Goal: Navigation & Orientation: Find specific page/section

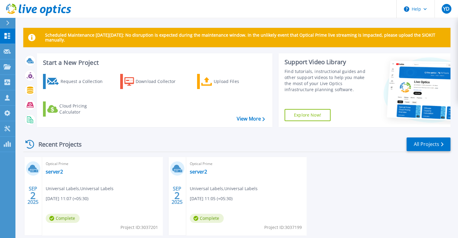
drag, startPoint x: 115, startPoint y: 35, endPoint x: 351, endPoint y: 38, distance: 236.2
click at [351, 38] on p "Scheduled Maintenance on Monday 22nd September: No disruption is expected durin…" at bounding box center [245, 38] width 401 height 10
drag, startPoint x: 351, startPoint y: 38, endPoint x: 329, endPoint y: 38, distance: 21.8
click at [329, 38] on p "Scheduled Maintenance on Monday 22nd September: No disruption is expected durin…" at bounding box center [245, 38] width 401 height 10
click at [191, 19] on div "Scheduled Maintenance on Monday 22nd September: No disruption is expected durin…" at bounding box center [236, 126] width 443 height 252
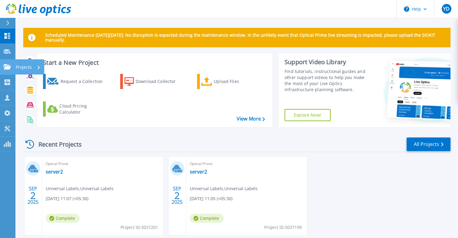
click at [6, 64] on icon at bounding box center [7, 66] width 7 height 5
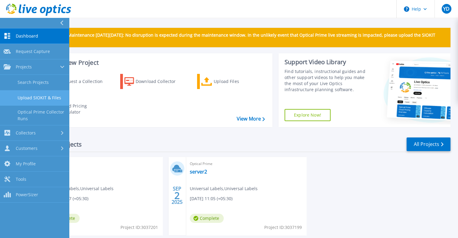
click at [20, 98] on link "Upload SIOKIT & Files" at bounding box center [34, 97] width 69 height 15
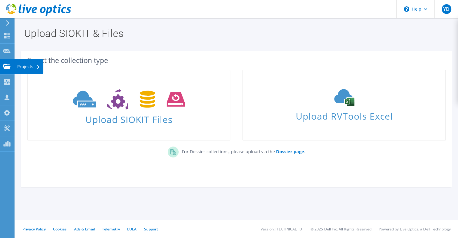
click at [8, 69] on icon at bounding box center [6, 67] width 7 height 6
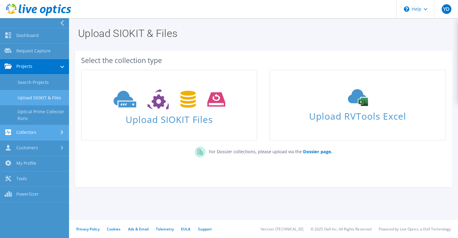
click at [14, 132] on link "Collectors" at bounding box center [34, 132] width 69 height 15
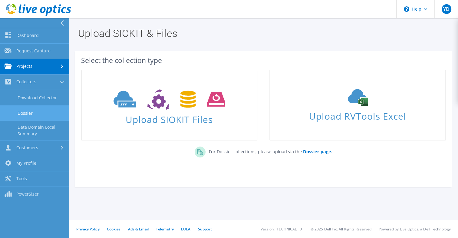
click at [22, 111] on link "Dossier" at bounding box center [34, 112] width 69 height 15
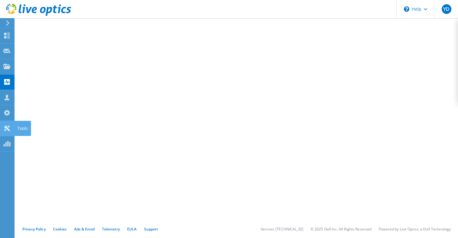
click at [8, 127] on use at bounding box center [7, 128] width 6 height 6
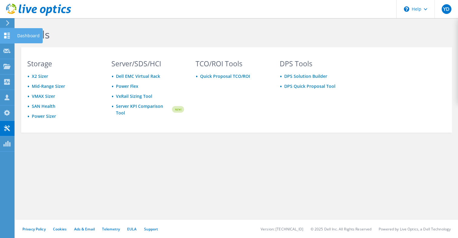
click at [7, 37] on icon at bounding box center [6, 36] width 7 height 6
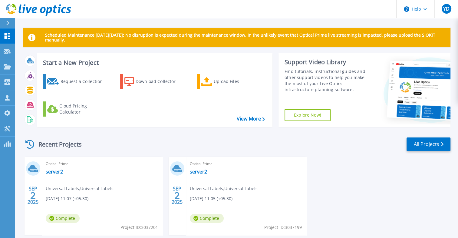
click at [272, 140] on div "Recent Projects All Projects" at bounding box center [236, 144] width 427 height 15
click at [14, 37] on link "Dashboard Dashboard" at bounding box center [7, 35] width 15 height 15
click at [429, 2] on button "Help" at bounding box center [416, 9] width 38 height 18
click at [335, 10] on header "Help YD Channel Partner Yasindu Dissanayake yasindu.dissanayake@softlogic.lk So…" at bounding box center [229, 9] width 458 height 18
